Goal: Task Accomplishment & Management: Manage account settings

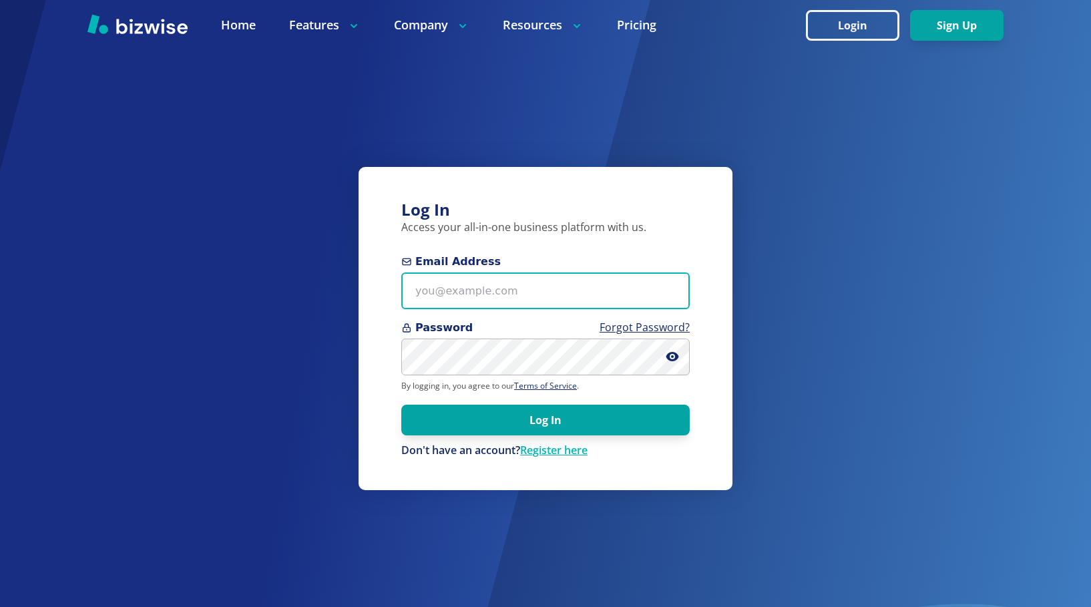
click at [434, 289] on input "Email Address" at bounding box center [545, 290] width 289 height 37
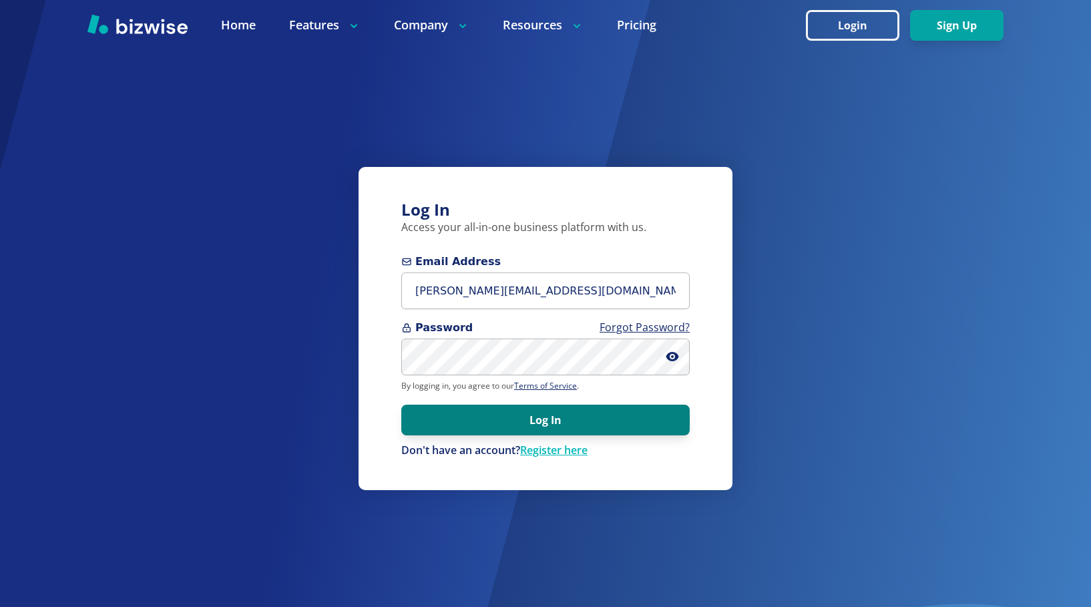
click at [535, 423] on button "Log In" at bounding box center [545, 420] width 289 height 31
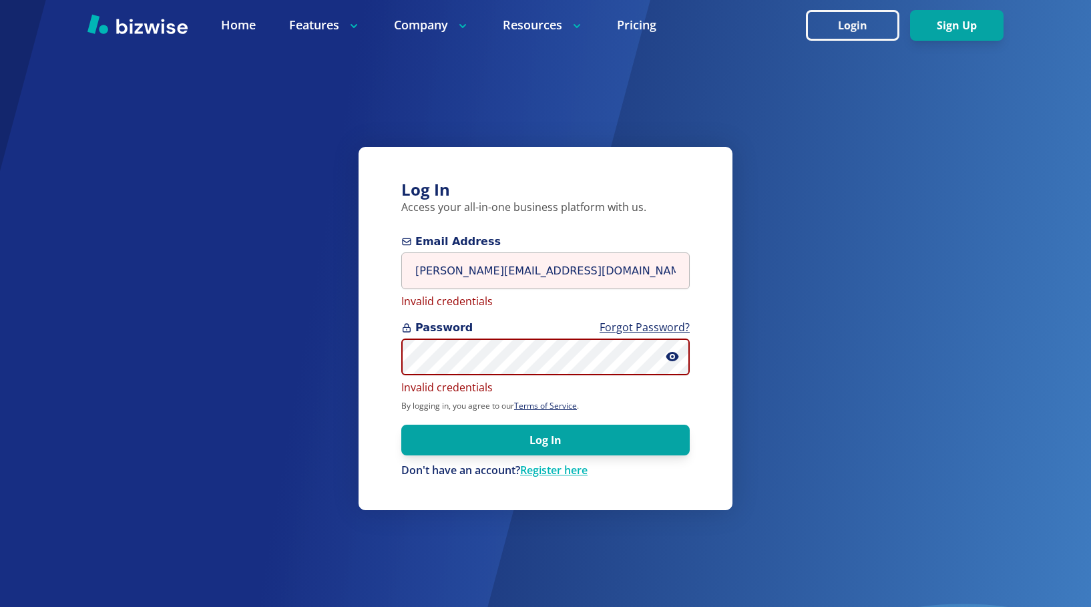
click at [301, 346] on div "Log In Access your all-in-one business platform with us. Email Address steve@ma…" at bounding box center [545, 303] width 1091 height 607
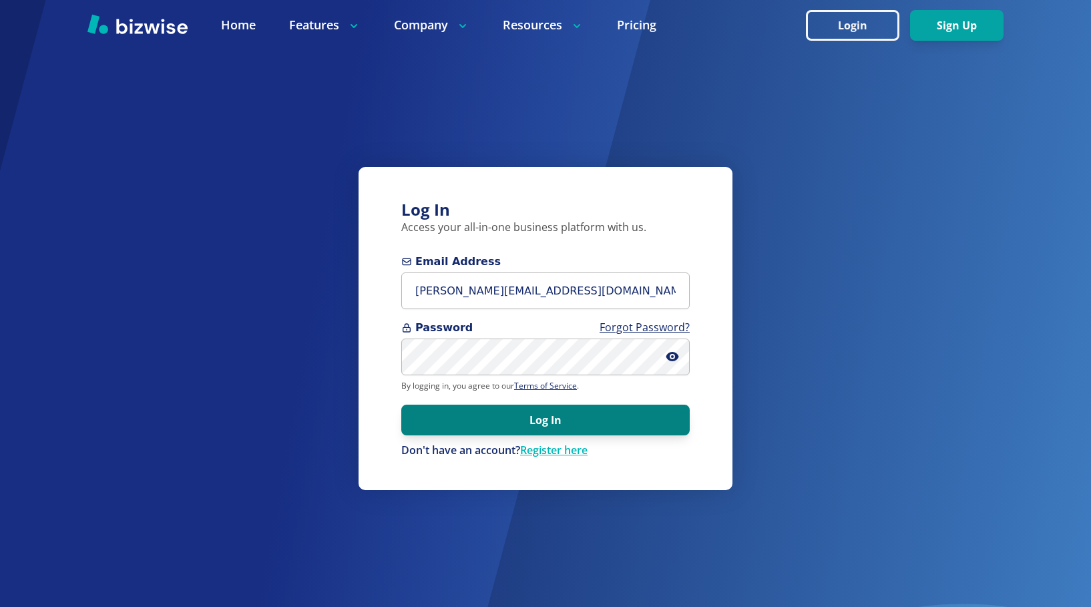
click at [536, 420] on button "Log In" at bounding box center [545, 420] width 289 height 31
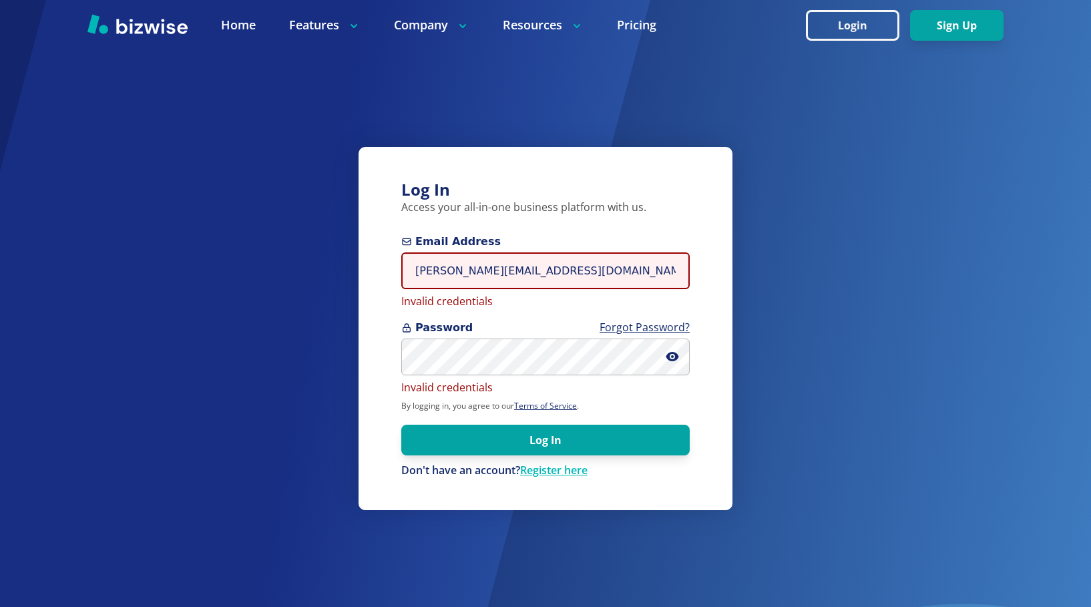
click at [563, 272] on input "steve@maxstoneusa.com" at bounding box center [545, 270] width 289 height 37
drag, startPoint x: 569, startPoint y: 272, endPoint x: 397, endPoint y: 271, distance: 171.6
click at [397, 271] on div "Log In Access your all-in-one business platform with us. Email Address steve@ma…" at bounding box center [546, 328] width 374 height 363
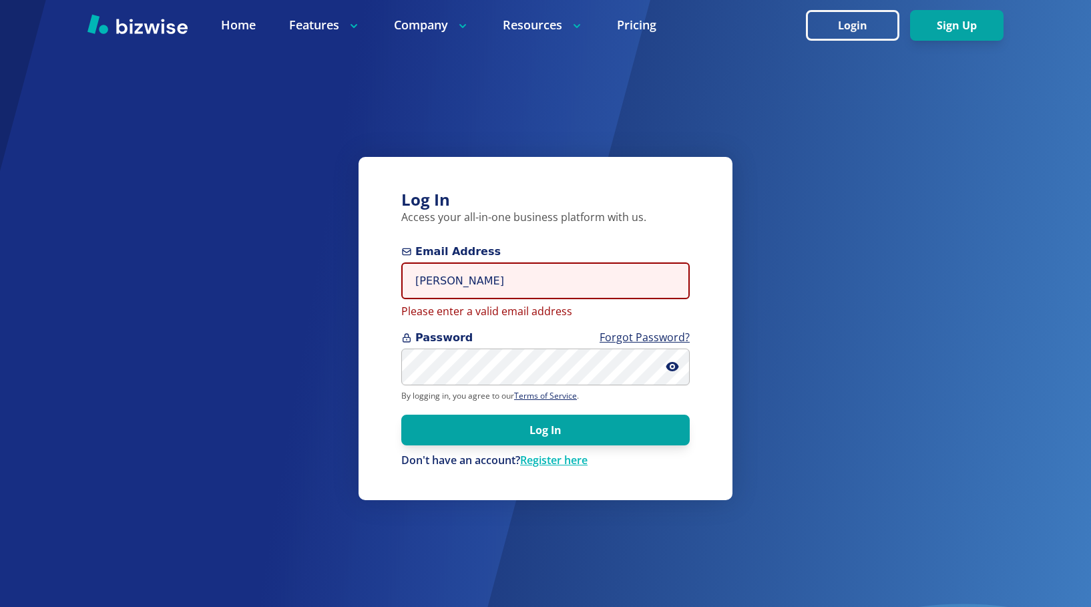
type input "steve@minimaxdesign.com"
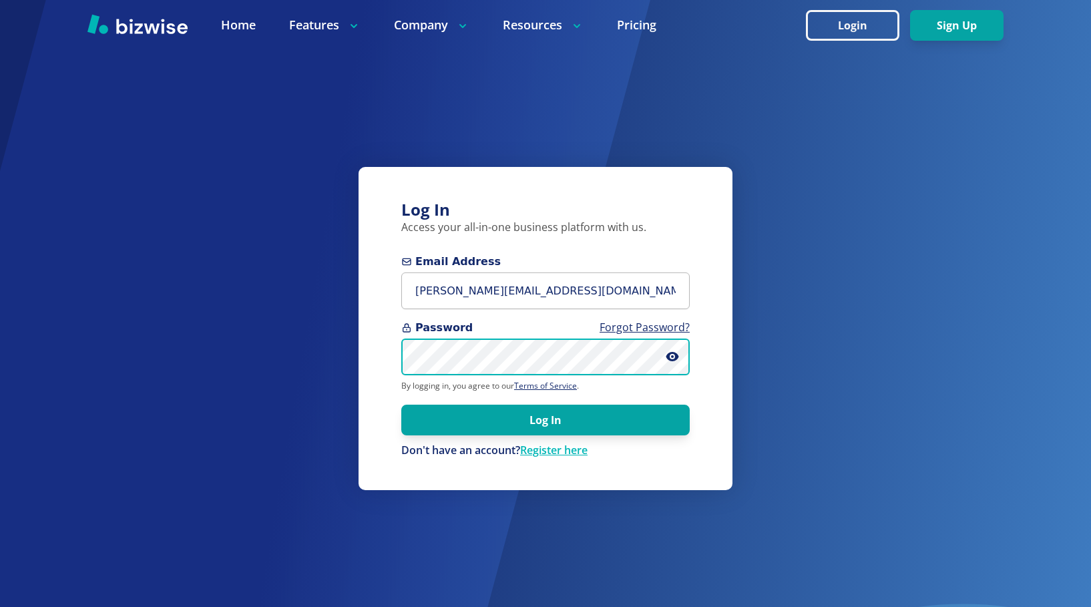
click at [292, 341] on div "Log In Access your all-in-one business platform with us. Email Address steve@mi…" at bounding box center [545, 303] width 1091 height 607
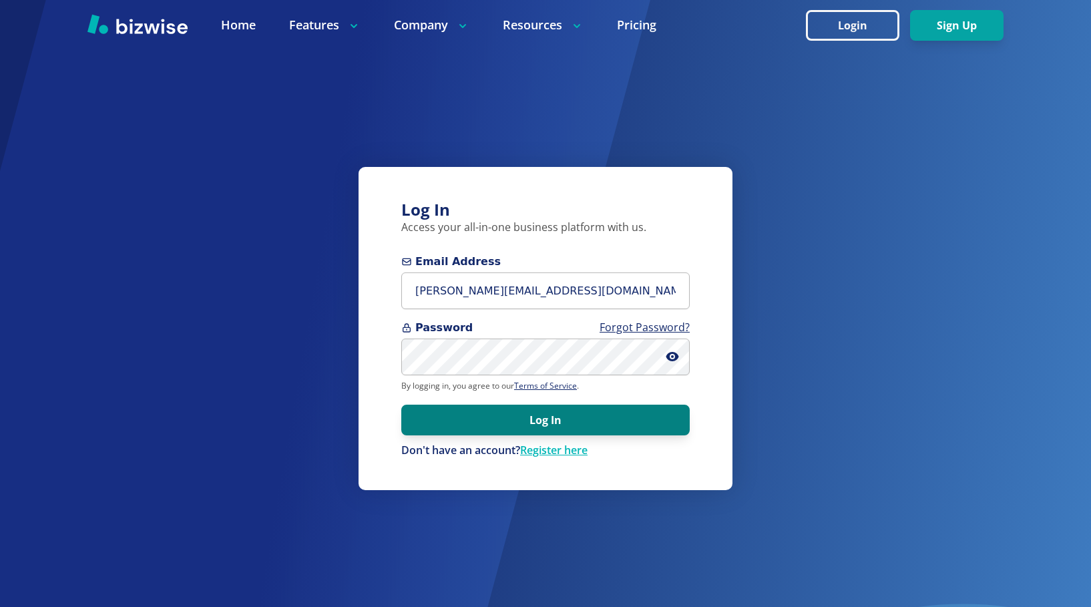
click at [552, 423] on button "Log In" at bounding box center [545, 420] width 289 height 31
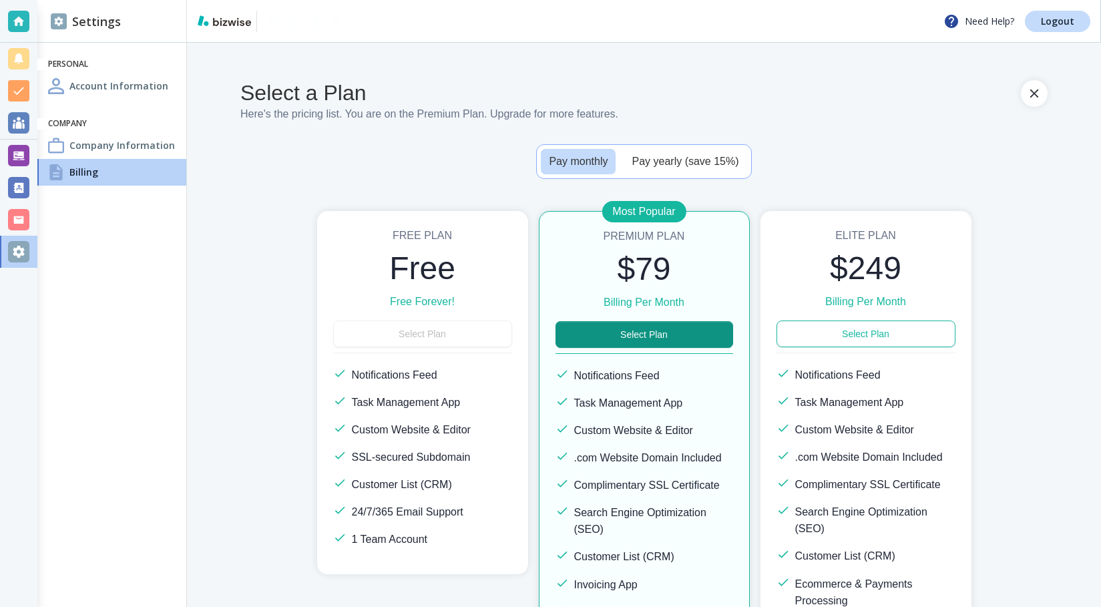
click at [105, 84] on h4 "Account Information" at bounding box center [118, 86] width 99 height 14
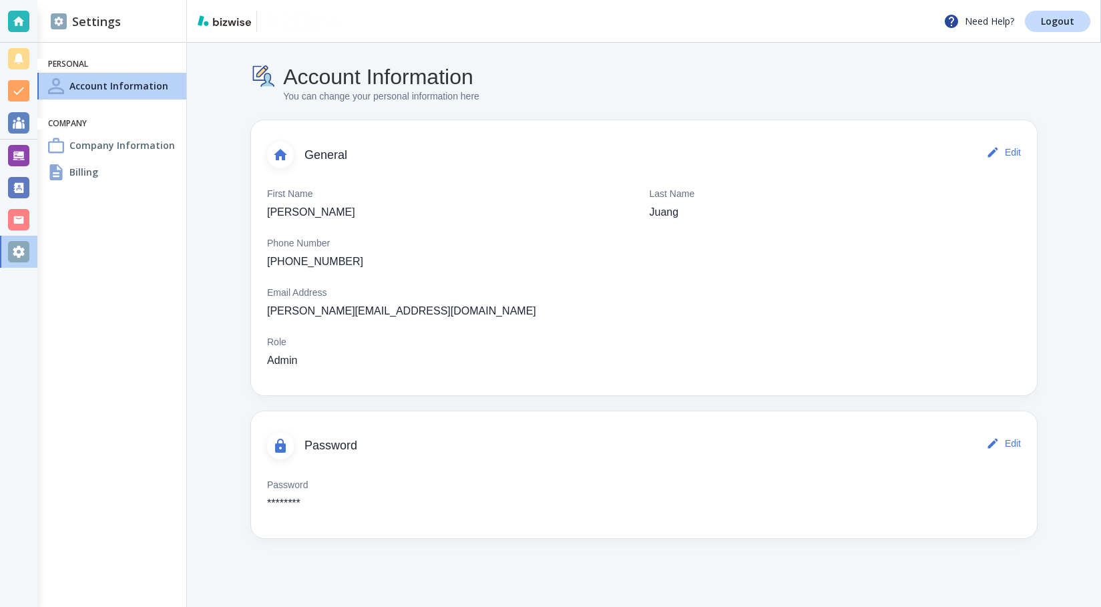
click at [103, 146] on h4 "Company Information" at bounding box center [122, 145] width 106 height 14
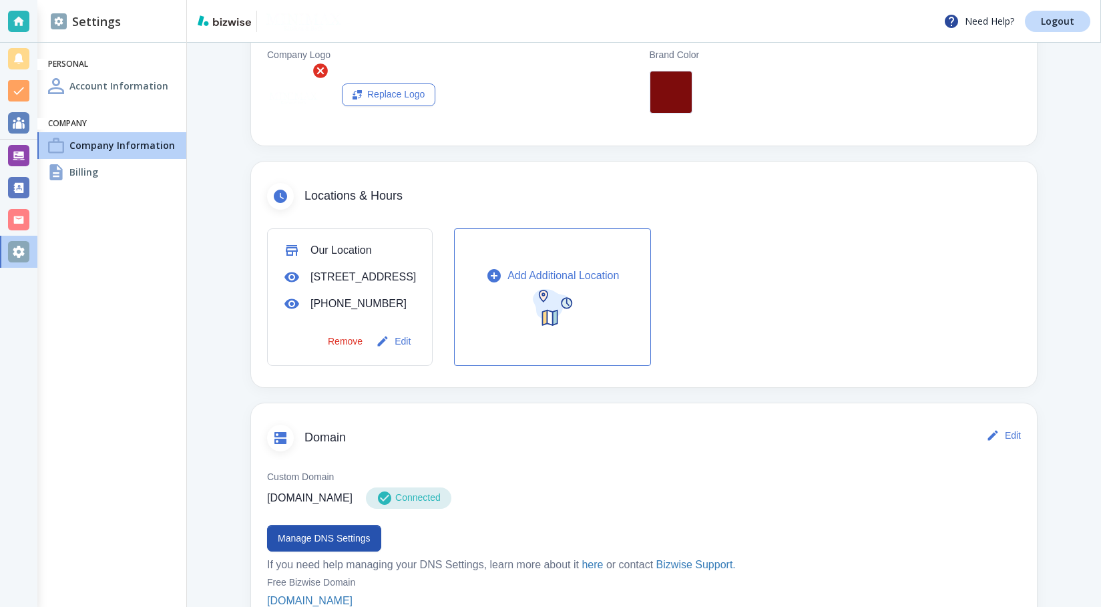
scroll to position [334, 0]
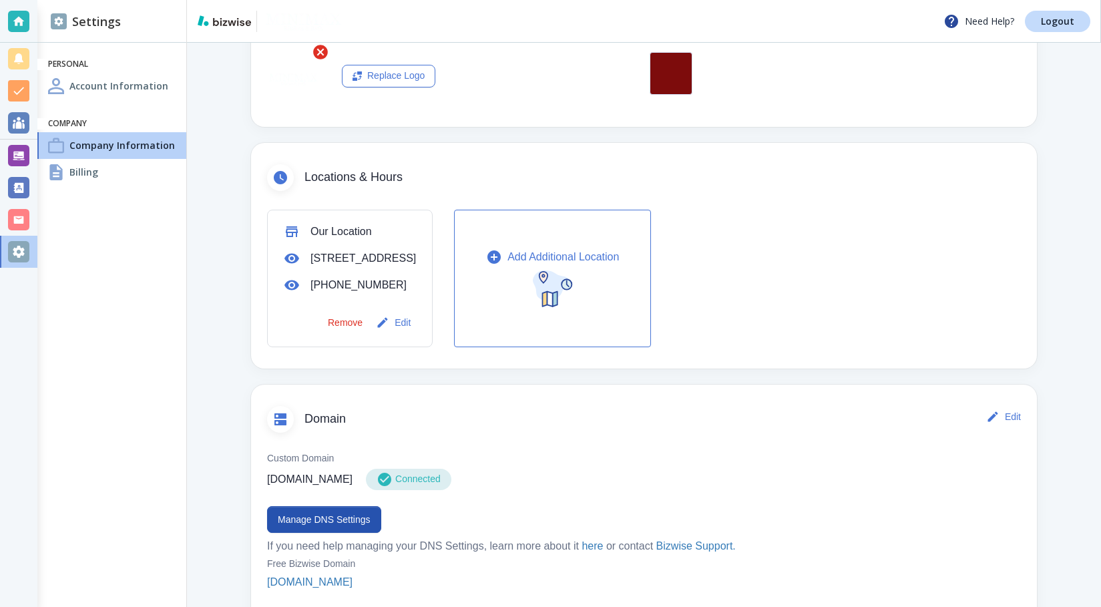
click at [104, 164] on div "Billing" at bounding box center [111, 172] width 149 height 27
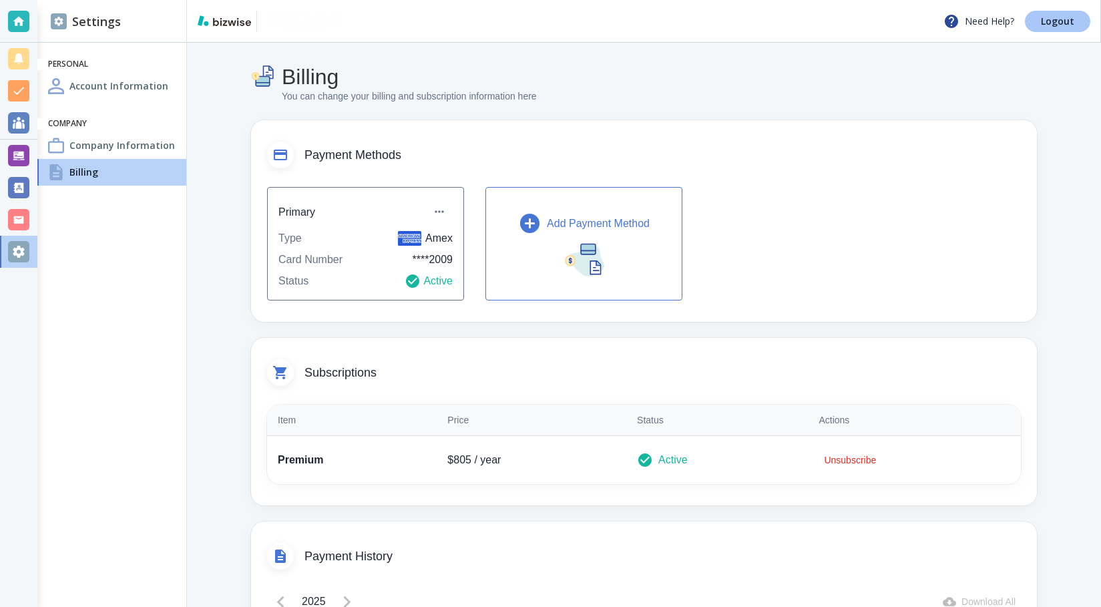
click at [1057, 17] on p "Logout" at bounding box center [1057, 21] width 33 height 9
